Goal: Information Seeking & Learning: Find specific fact

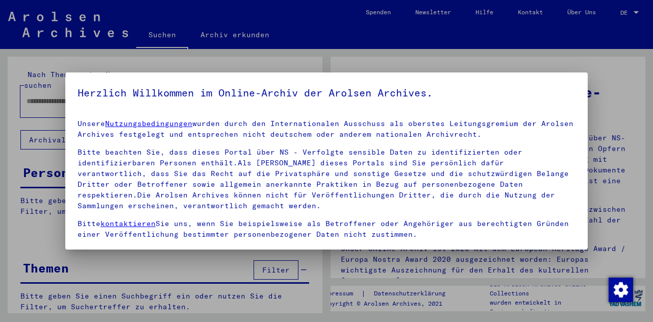
scroll to position [83, 0]
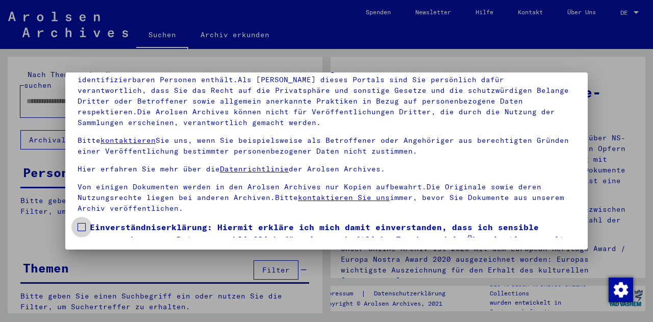
click at [80, 223] on span at bounding box center [82, 227] width 8 height 8
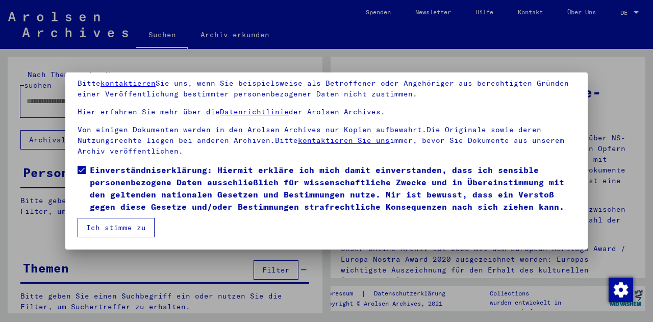
click at [140, 230] on button "Ich stimme zu" at bounding box center [116, 227] width 77 height 19
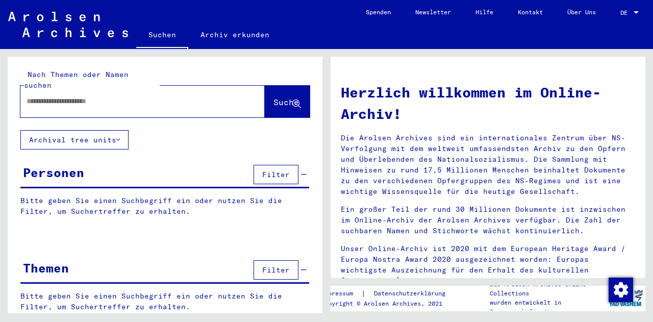
click at [113, 96] on input "text" at bounding box center [131, 101] width 208 height 11
type input "**********"
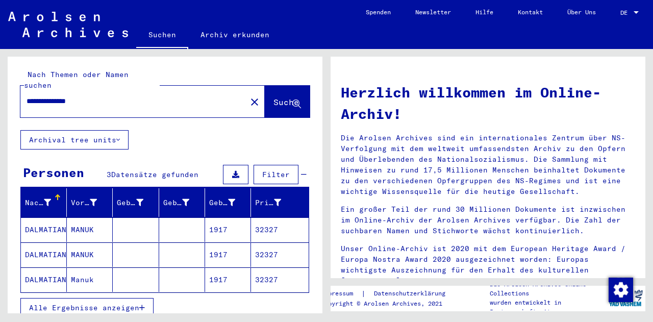
click at [179, 220] on mat-cell at bounding box center [182, 229] width 46 height 24
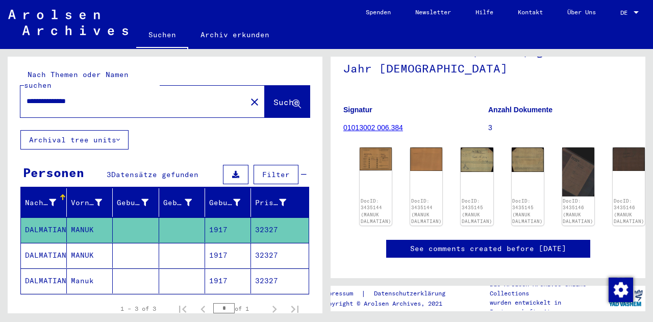
click at [184, 243] on mat-cell at bounding box center [182, 255] width 46 height 25
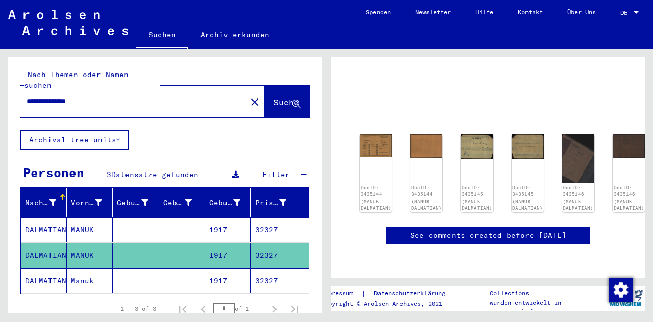
scroll to position [66, 0]
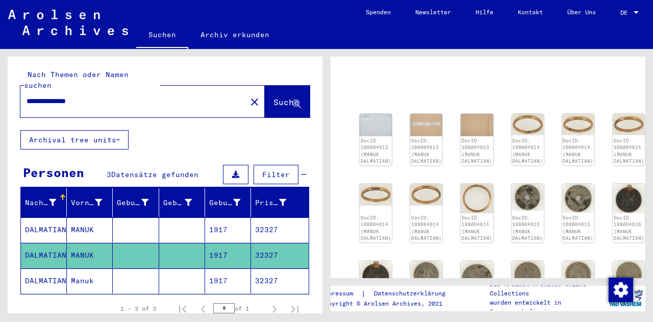
click at [205, 268] on mat-cell "1917" at bounding box center [228, 280] width 46 height 25
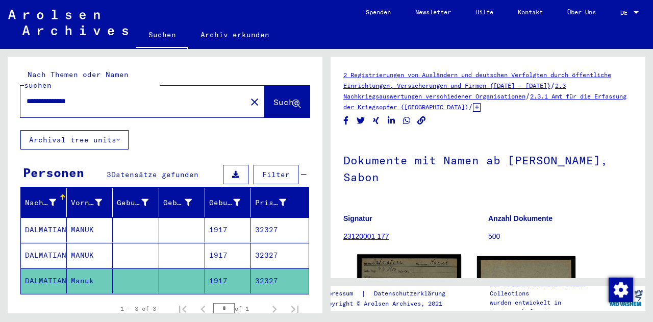
click at [413, 254] on img at bounding box center [409, 286] width 104 height 64
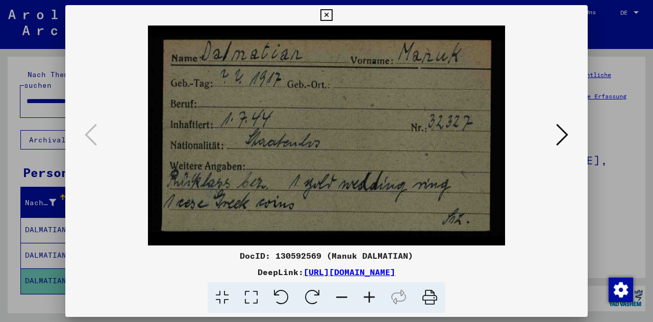
click at [616, 191] on div at bounding box center [326, 161] width 653 height 322
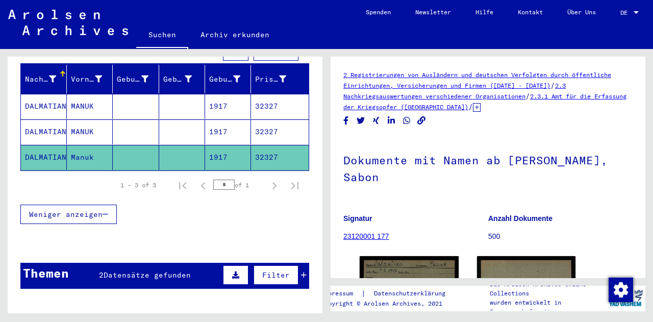
scroll to position [199, 0]
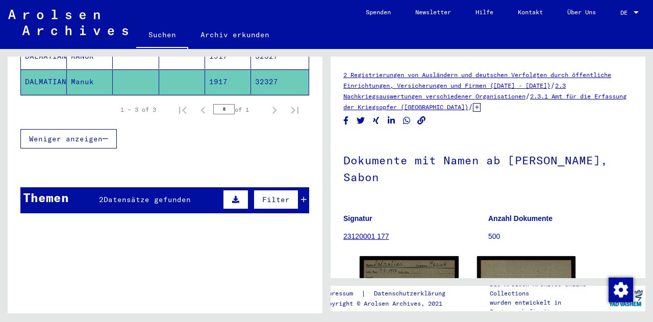
click at [300, 190] on div "Themen 2 Datensätze gefunden Filter" at bounding box center [164, 200] width 289 height 26
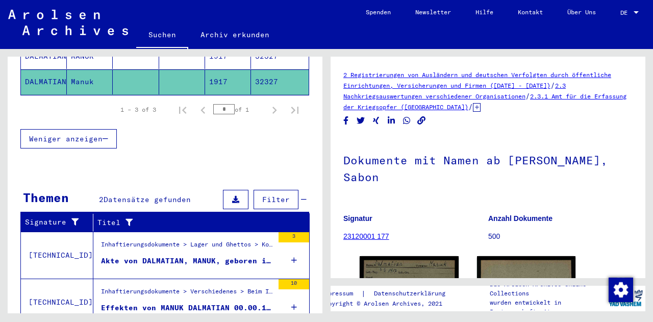
click at [178, 256] on div "Akte von DALMATIAN, MANUK, geboren im Jahr [DEMOGRAPHIC_DATA]" at bounding box center [187, 261] width 172 height 11
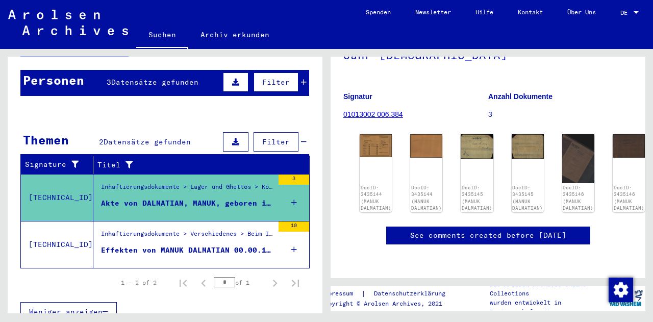
scroll to position [169, 0]
click at [487, 132] on div "DocID: 3435145 (MANUK DALMATIAN)" at bounding box center [477, 173] width 34 height 82
click at [460, 132] on img at bounding box center [477, 145] width 34 height 26
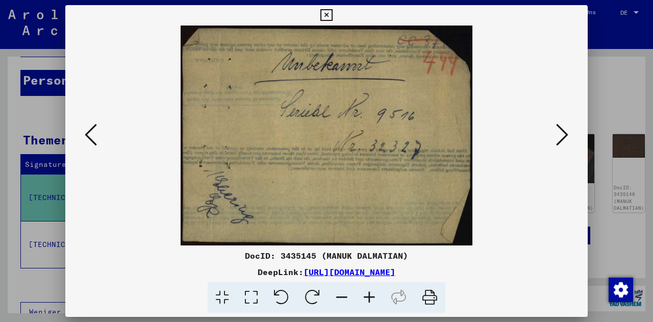
click at [561, 145] on icon at bounding box center [562, 134] width 12 height 24
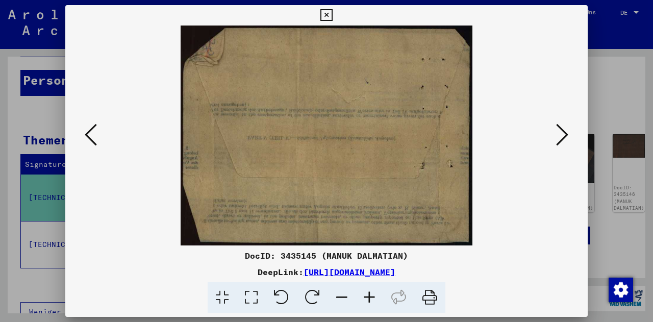
click at [561, 145] on icon at bounding box center [562, 134] width 12 height 24
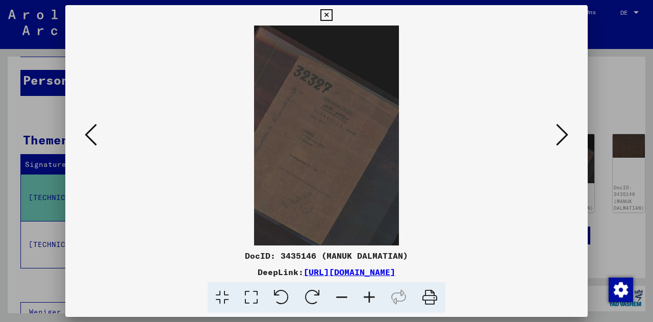
click at [561, 145] on icon at bounding box center [562, 134] width 12 height 24
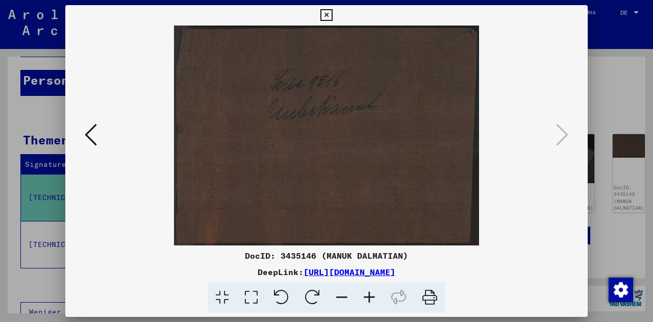
click at [647, 206] on div at bounding box center [326, 161] width 653 height 322
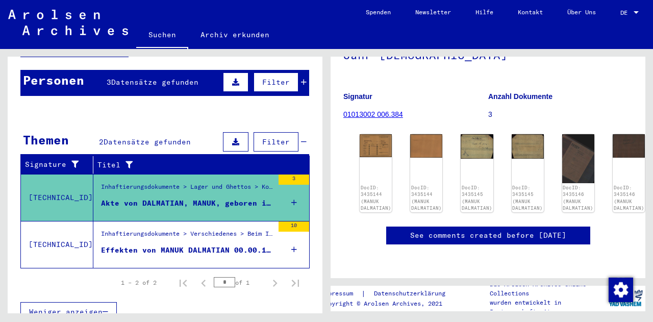
click at [171, 245] on div "Effekten von MANUK DALMATIAN 00.00.1917" at bounding box center [187, 250] width 172 height 11
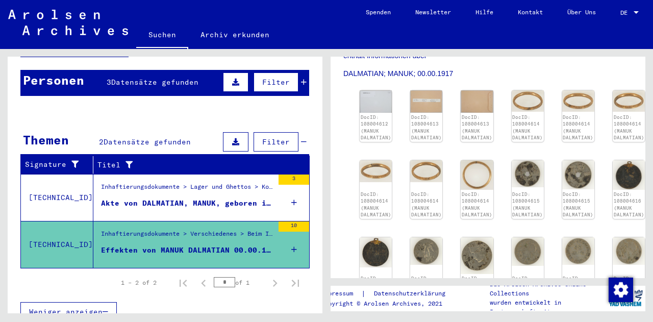
scroll to position [181, 0]
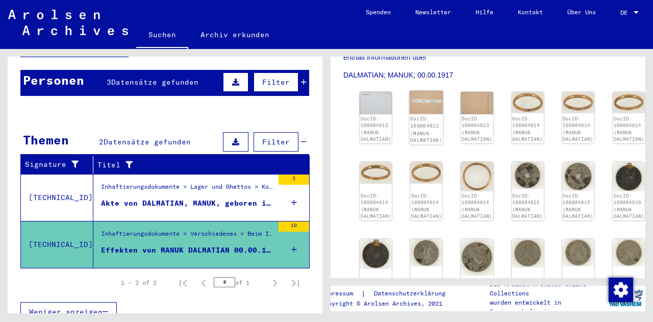
click at [435, 114] on img at bounding box center [427, 102] width 34 height 23
